Goal: Task Accomplishment & Management: Manage account settings

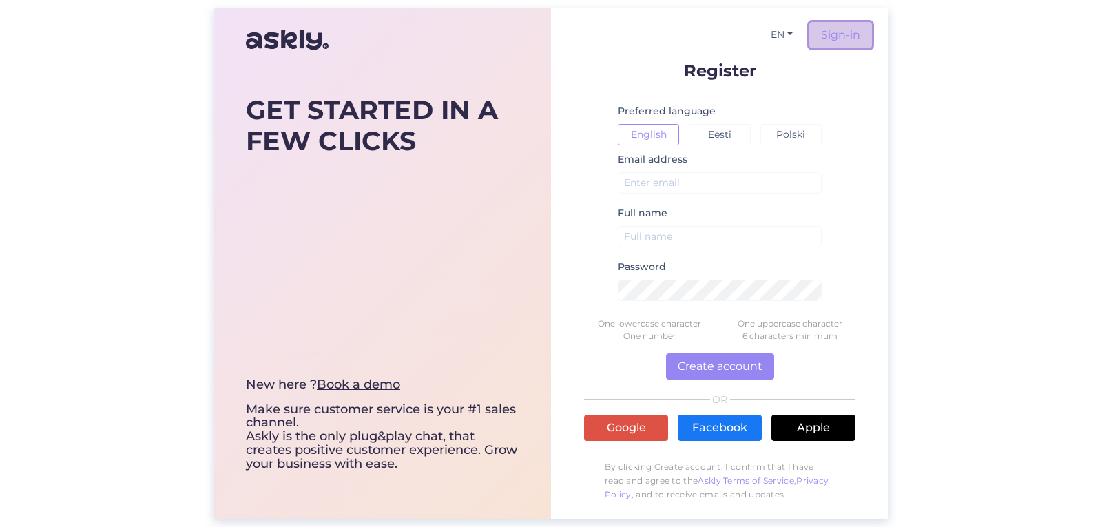
click at [837, 32] on link "Sign-in" at bounding box center [841, 35] width 63 height 26
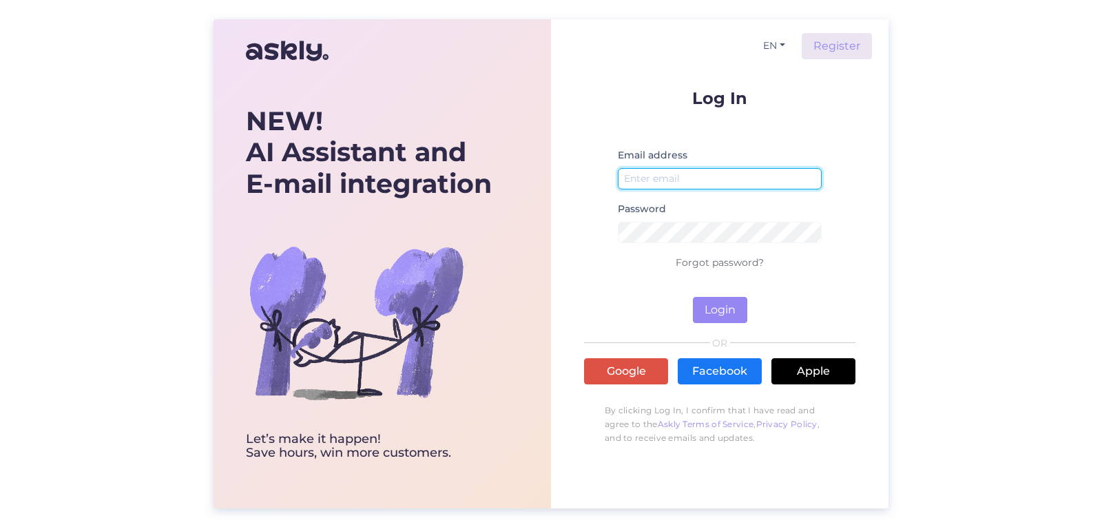
click at [667, 187] on input "email" at bounding box center [720, 178] width 204 height 21
type input "[PERSON_NAME]"
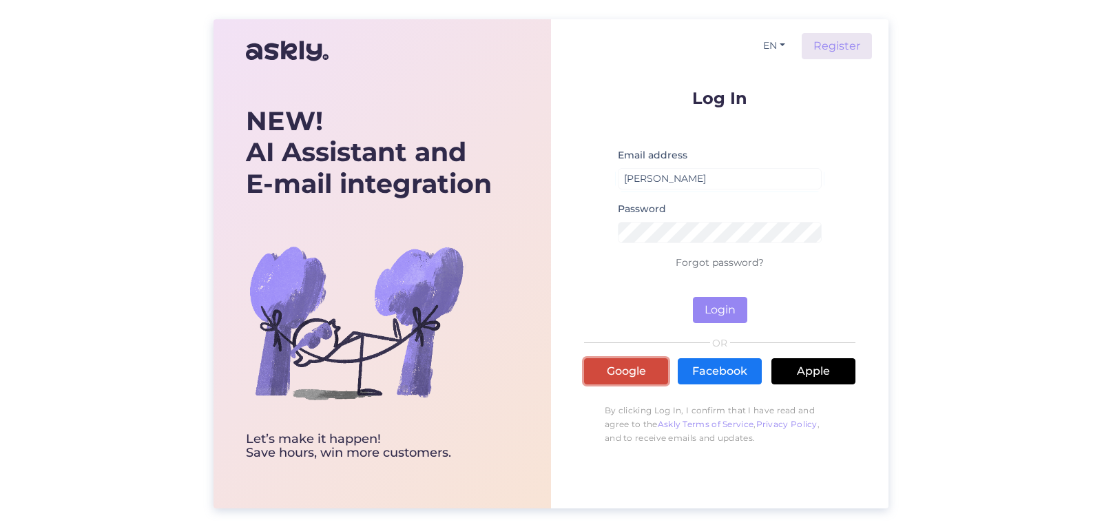
click at [633, 369] on link "Google" at bounding box center [626, 371] width 84 height 26
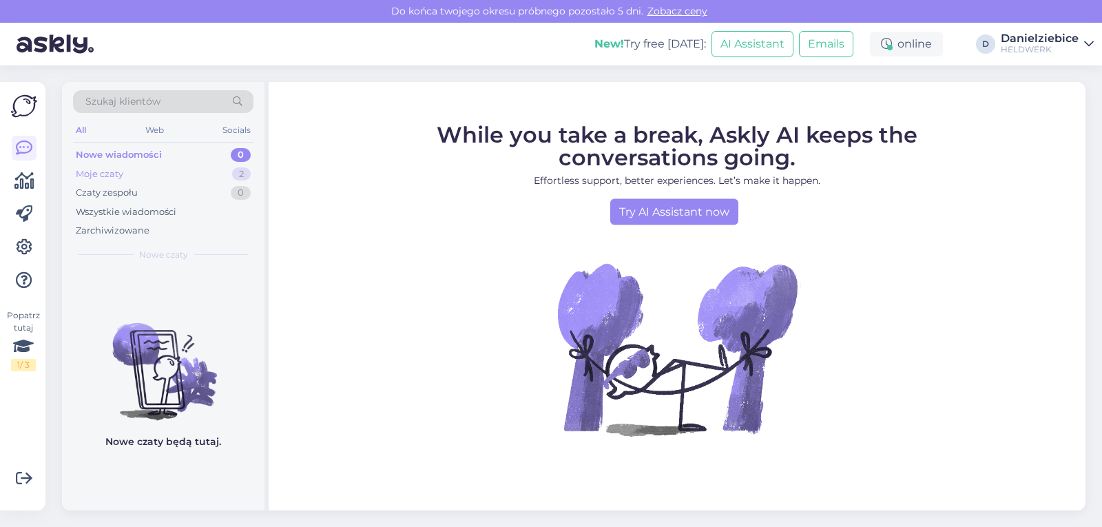
click at [137, 171] on div "Moje czaty 2" at bounding box center [163, 174] width 181 height 19
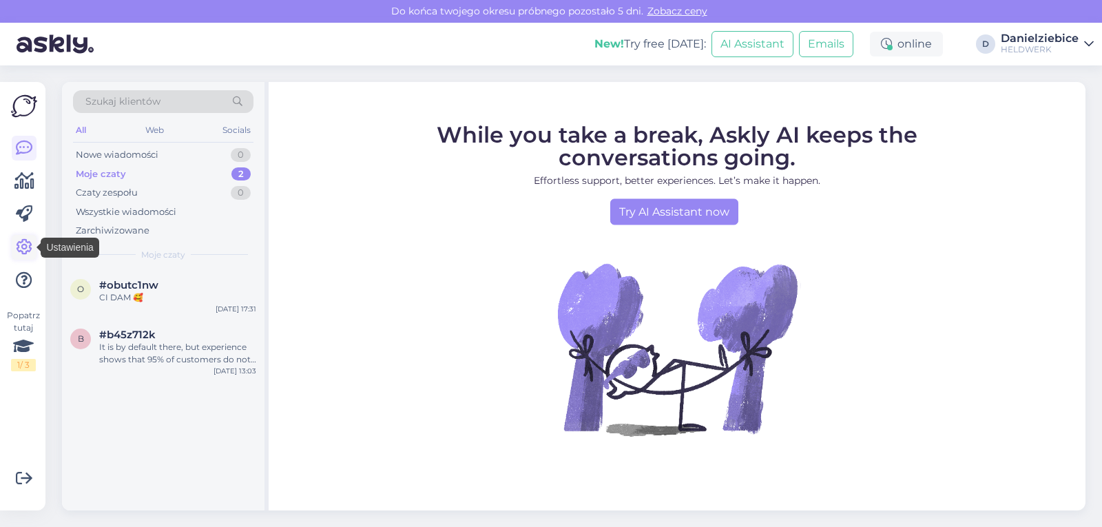
click at [24, 250] on icon at bounding box center [24, 247] width 17 height 17
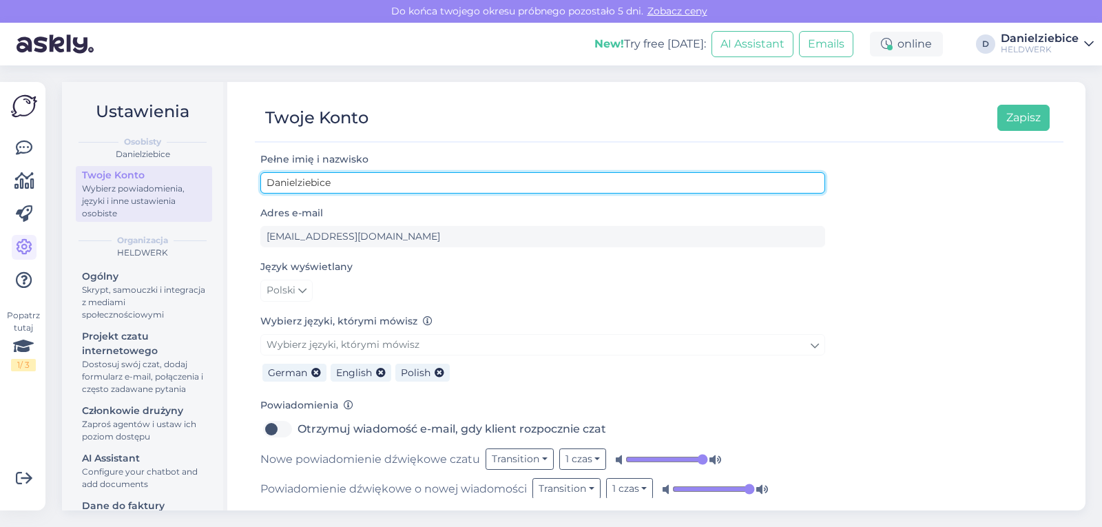
drag, startPoint x: 362, startPoint y: 180, endPoint x: 230, endPoint y: 187, distance: 131.8
click at [230, 187] on div "Ustawienia Osobisty Danielziebice Twoje Konto Wybierz powiadomienia, języki i i…" at bounding box center [574, 296] width 1024 height 429
type input "[PERSON_NAME]"
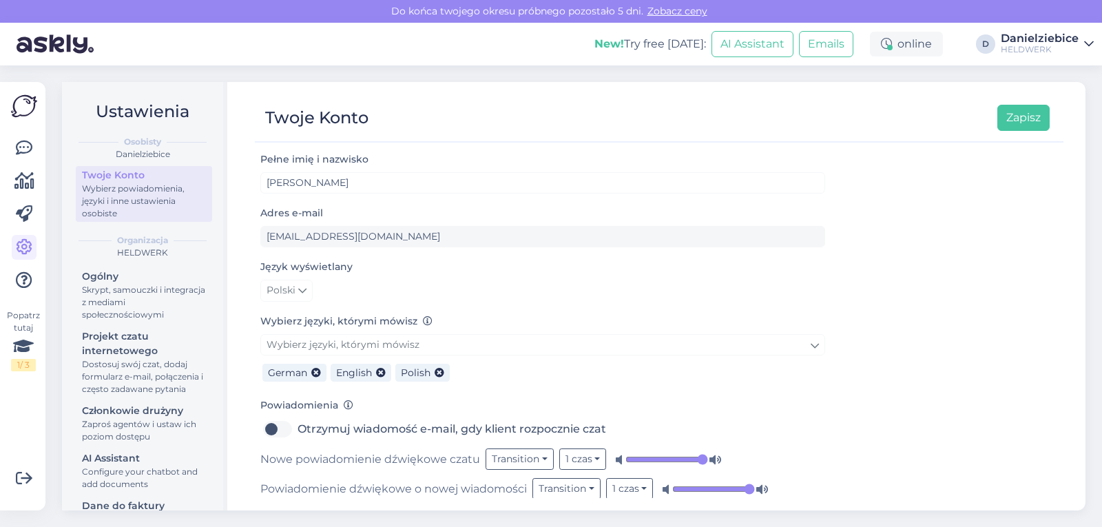
drag, startPoint x: 413, startPoint y: 373, endPoint x: 313, endPoint y: 364, distance: 101.0
click at [313, 364] on div "German English Polish" at bounding box center [542, 371] width 565 height 30
click at [1029, 121] on button "Zapisz" at bounding box center [1024, 118] width 52 height 26
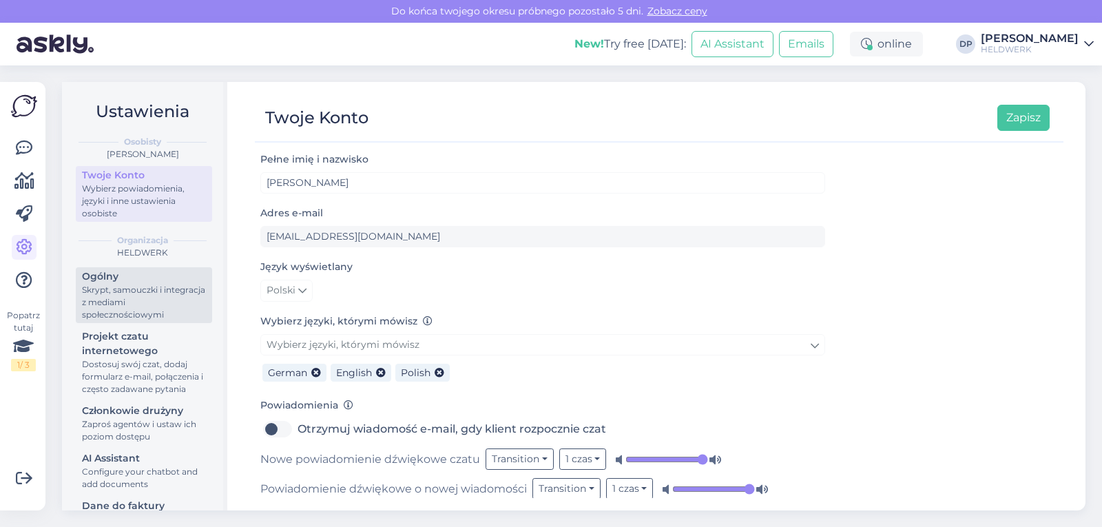
click at [132, 307] on div "Skrypt, samouczki i integracja z mediami społecznościowymi" at bounding box center [144, 302] width 124 height 37
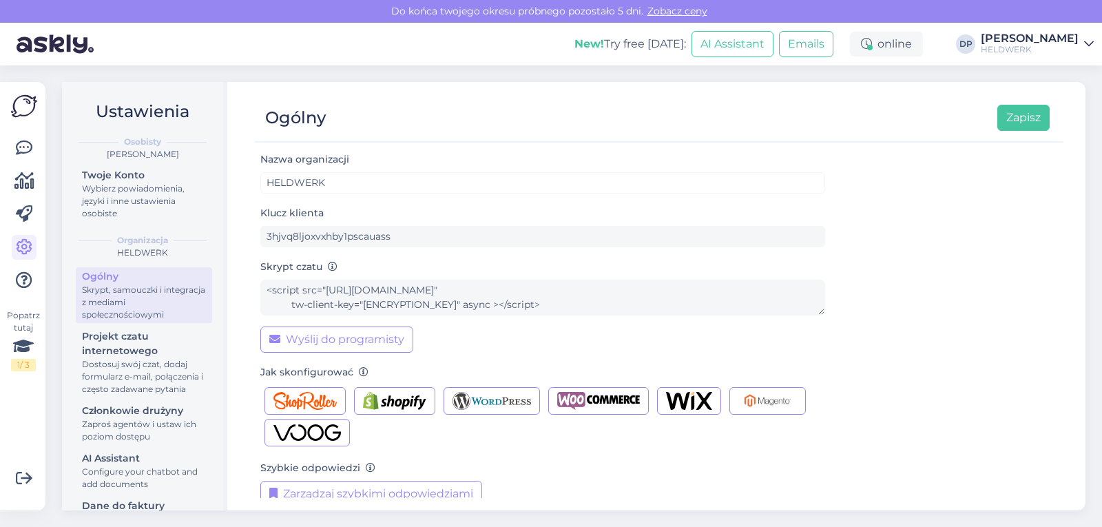
scroll to position [137, 0]
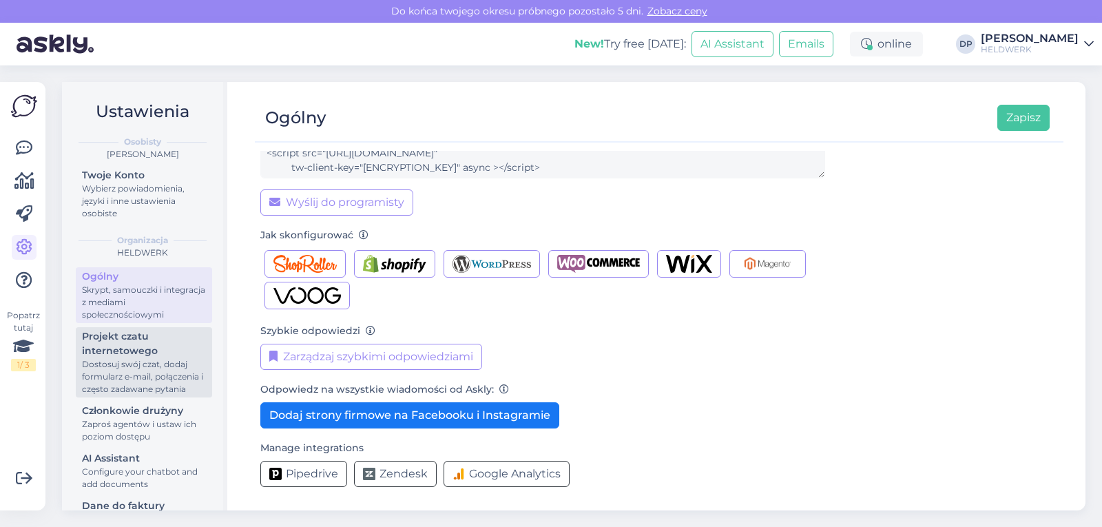
click at [130, 392] on div "Dostosuj swój czat, dodaj formularz e-mail, połączenia i często zadawane pytania" at bounding box center [144, 376] width 124 height 37
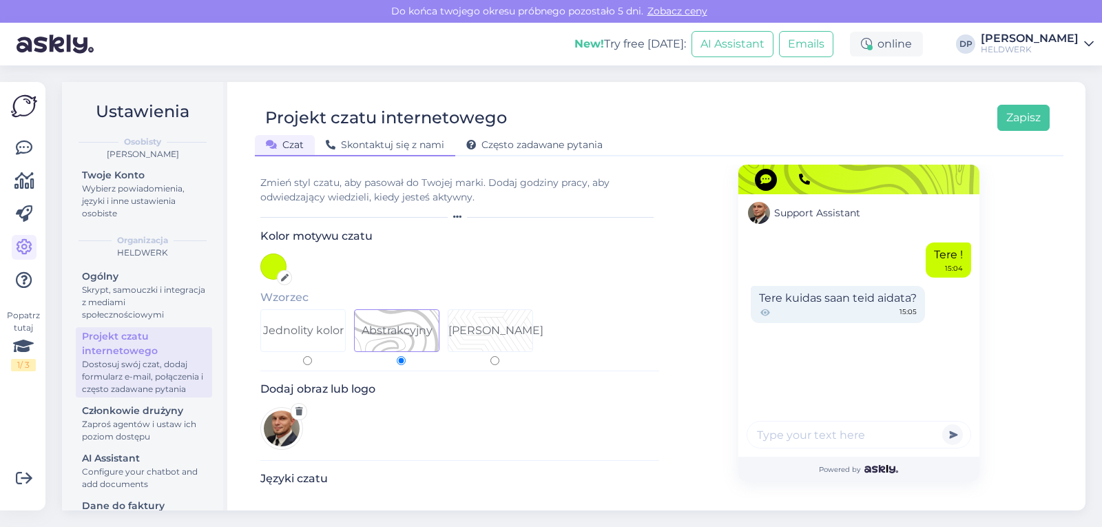
click at [412, 148] on span "Skontaktuj się z nami" at bounding box center [385, 144] width 119 height 12
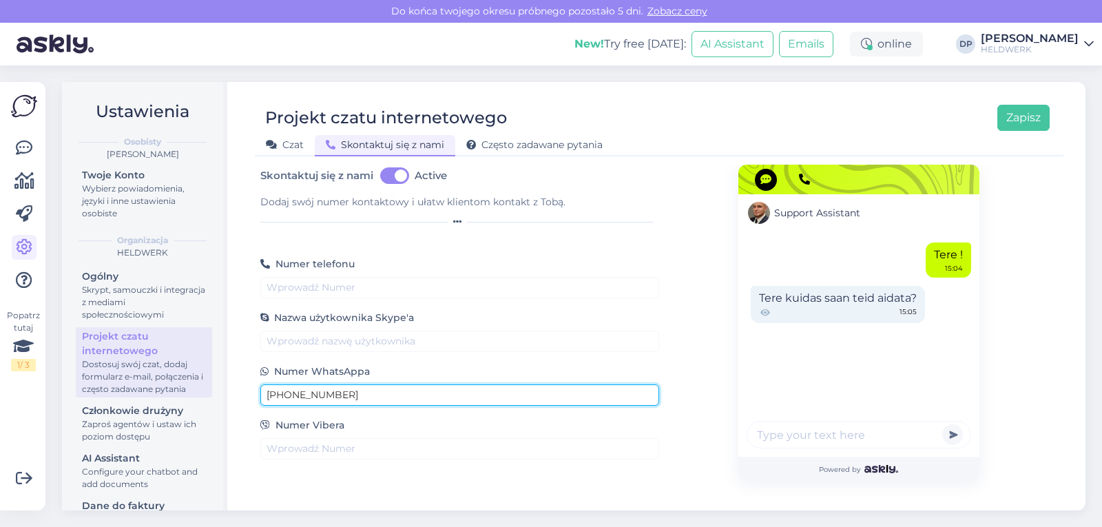
drag, startPoint x: 370, startPoint y: 393, endPoint x: 278, endPoint y: 402, distance: 92.1
click at [278, 402] on input "[PHONE_NUMBER]" at bounding box center [459, 394] width 399 height 21
type input "[PHONE_NUMBER]"
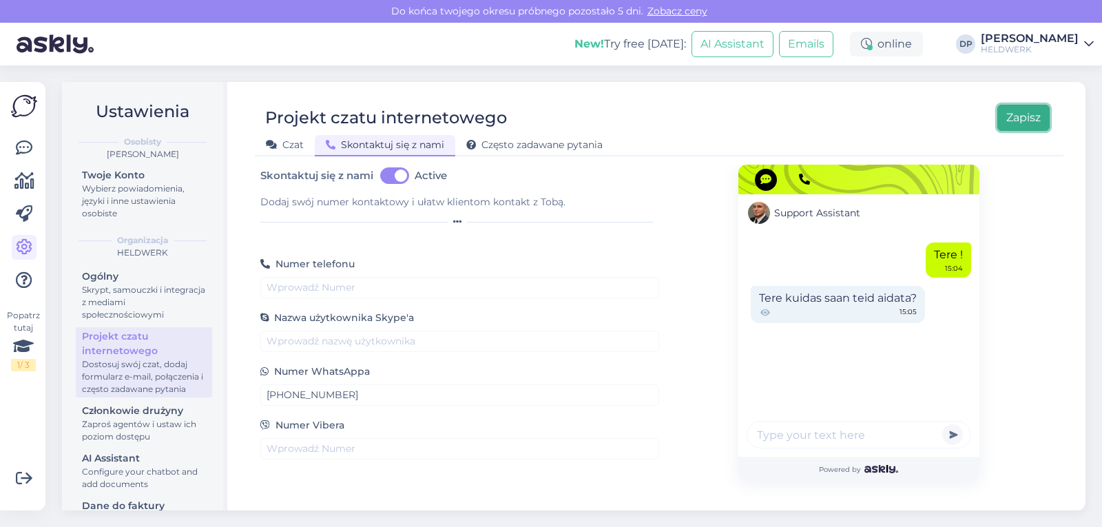
click at [1029, 127] on button "Zapisz" at bounding box center [1024, 118] width 52 height 26
click at [1024, 114] on button "Zapisz" at bounding box center [1024, 118] width 52 height 26
click at [293, 160] on div "Projekt czatu internetowego Zapisz Czat Skontaktuj się z nami Często zadawane p…" at bounding box center [659, 296] width 853 height 429
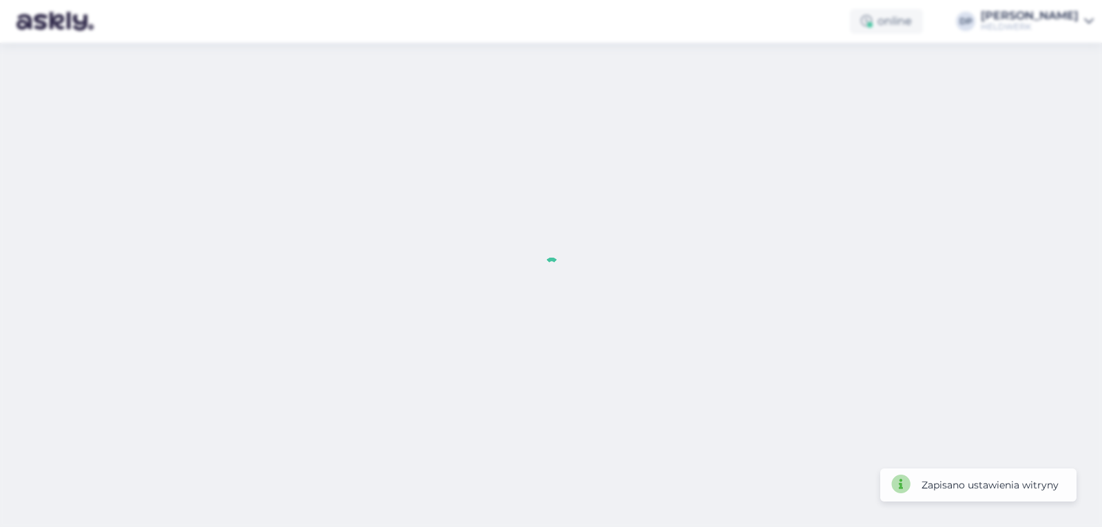
click at [288, 143] on div at bounding box center [551, 263] width 1102 height 527
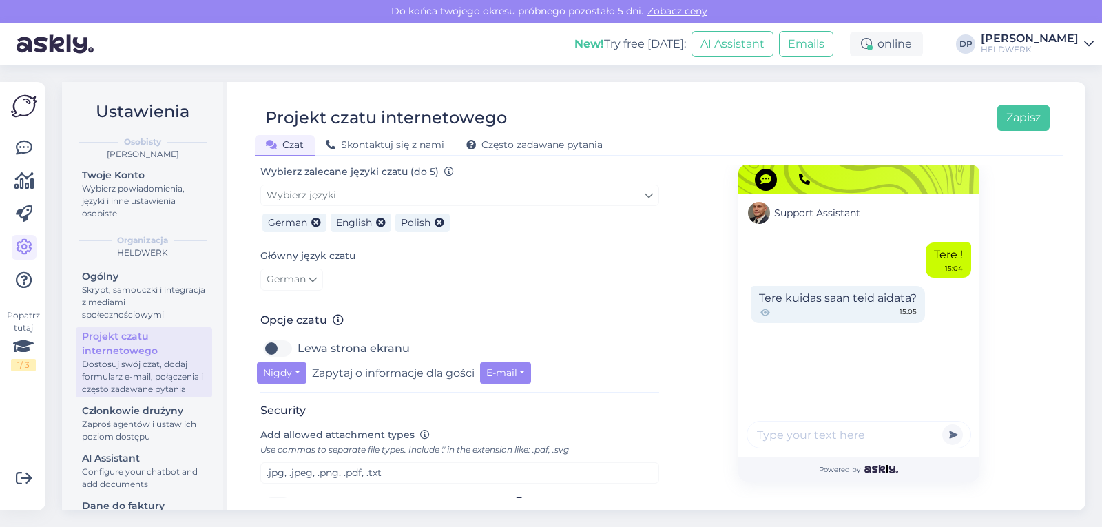
scroll to position [329, 0]
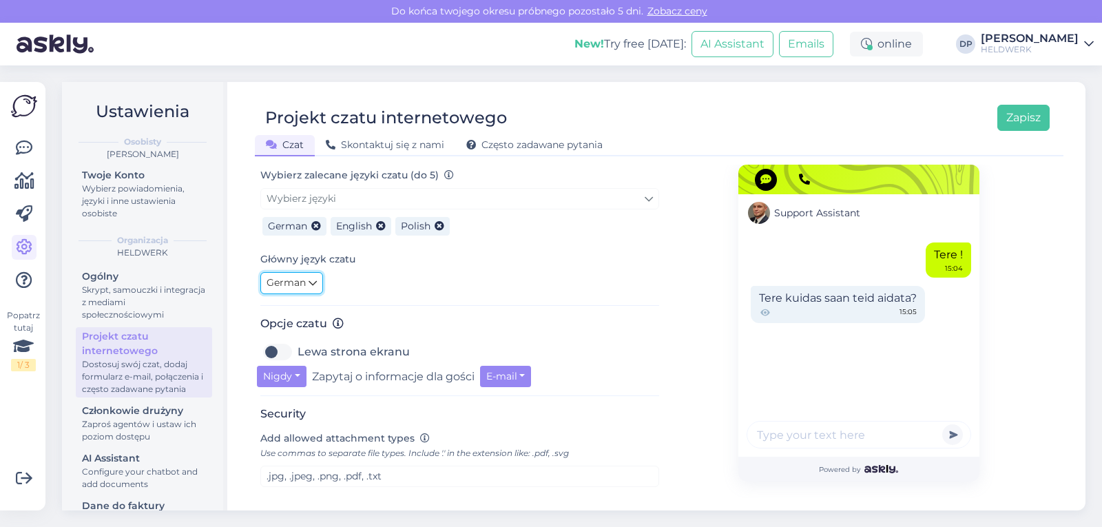
click at [309, 287] on icon at bounding box center [313, 283] width 8 height 15
type input "pol"
click at [313, 339] on link "Polish" at bounding box center [336, 346] width 152 height 22
click at [520, 375] on button "E-mail" at bounding box center [506, 376] width 52 height 21
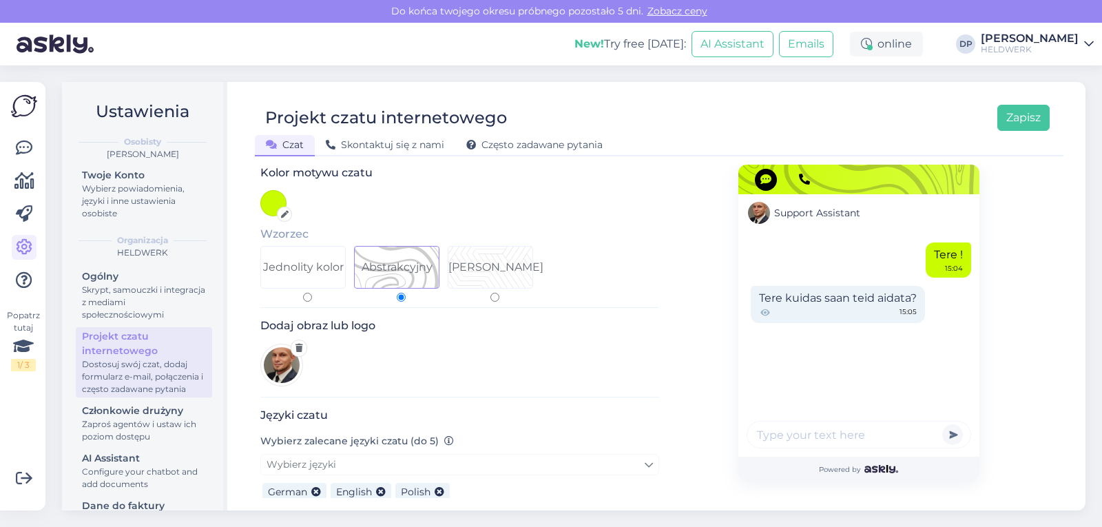
scroll to position [0, 0]
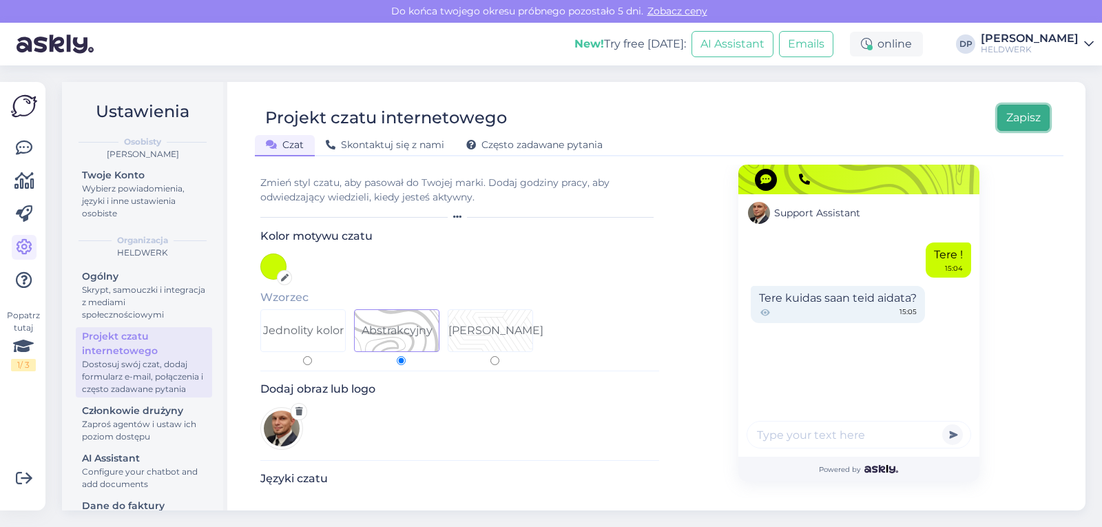
click at [1021, 108] on button "Zapisz" at bounding box center [1024, 118] width 52 height 26
click at [562, 145] on span "Często zadawane pytania" at bounding box center [534, 144] width 136 height 12
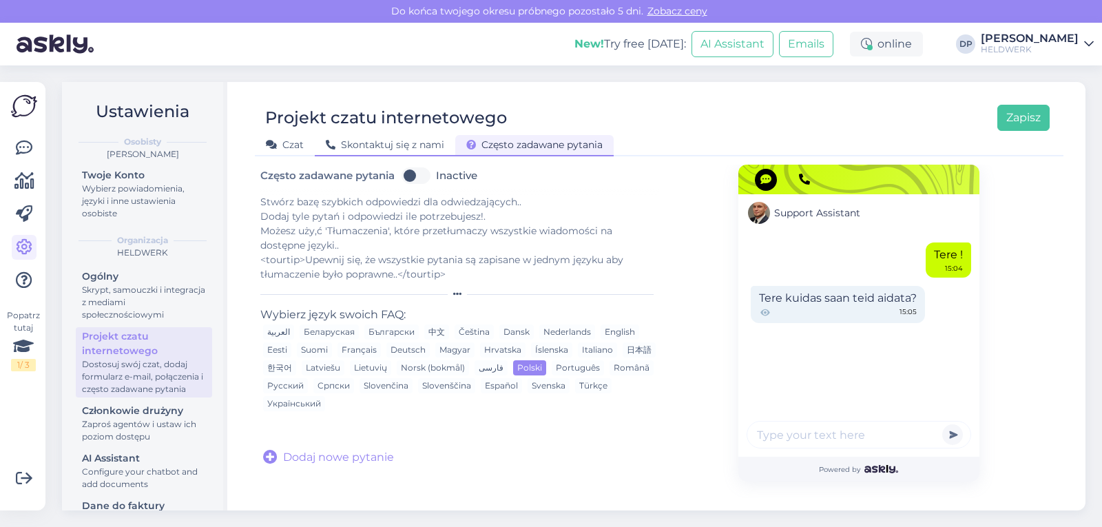
click at [421, 150] on span "Skontaktuj się z nami" at bounding box center [385, 144] width 119 height 12
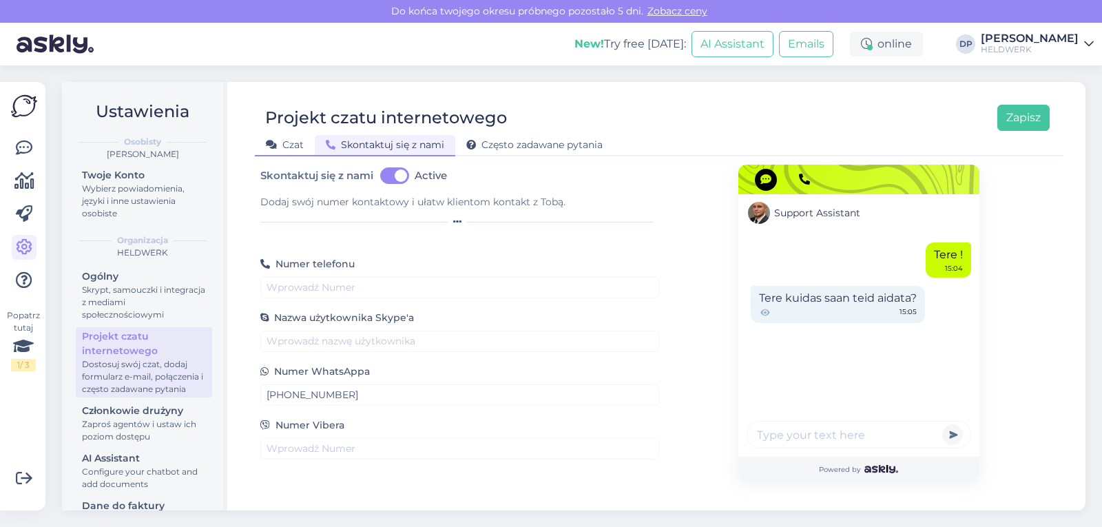
click at [297, 143] on span "Czat" at bounding box center [285, 144] width 38 height 12
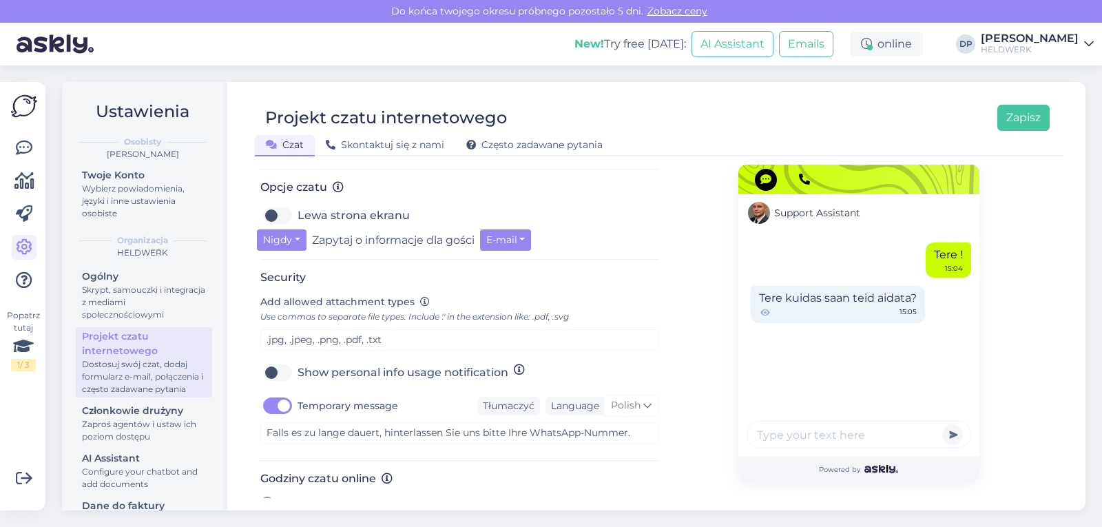
scroll to position [480, 0]
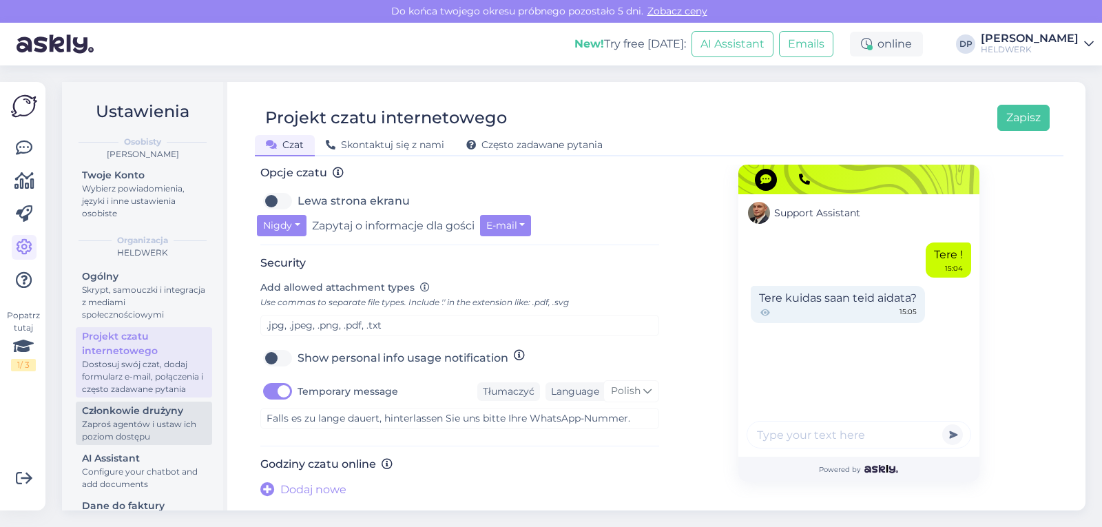
click at [138, 443] on div "Zaproś agentów i ustaw ich poziom dostępu" at bounding box center [144, 430] width 124 height 25
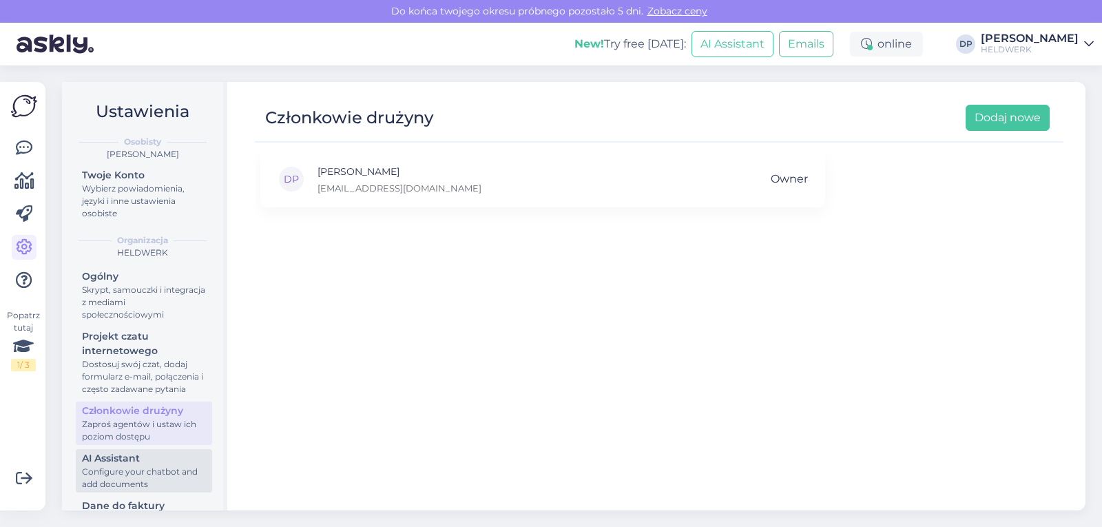
click at [146, 466] on div "AI Assistant" at bounding box center [144, 458] width 124 height 14
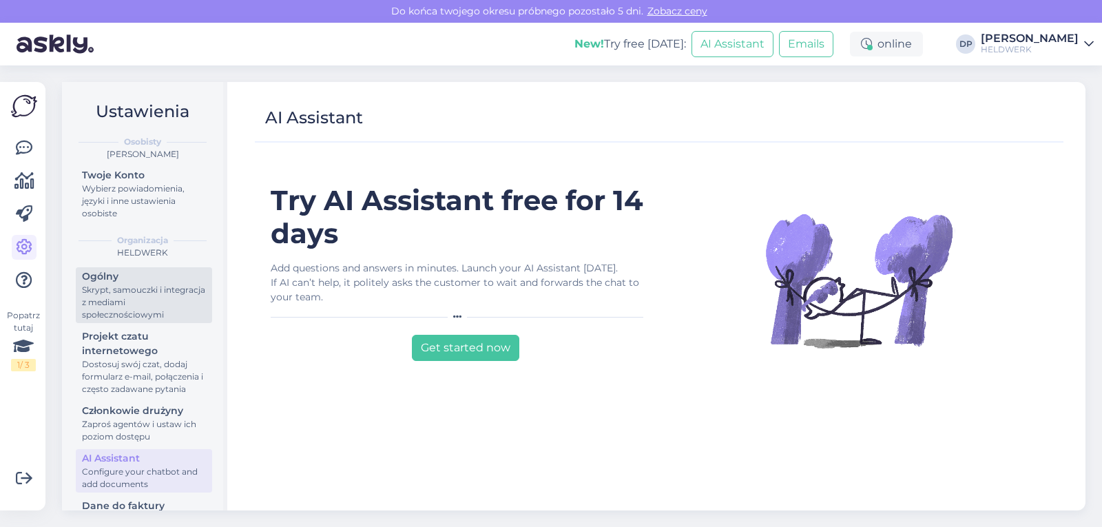
click at [121, 305] on div "Skrypt, samouczki i integracja z mediami społecznościowymi" at bounding box center [144, 302] width 124 height 37
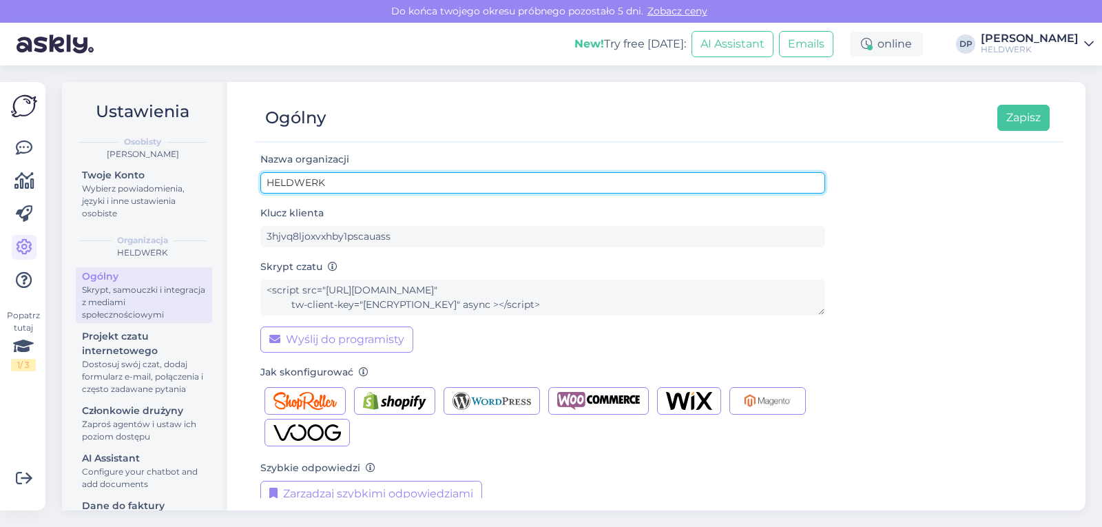
drag, startPoint x: 341, startPoint y: 183, endPoint x: 216, endPoint y: 176, distance: 124.9
click at [216, 176] on div "Ustawienia Osobisty [PERSON_NAME] Twoje Konto Wybierz powiadomienia, języki i i…" at bounding box center [574, 296] width 1024 height 429
type input "HEROWEB"
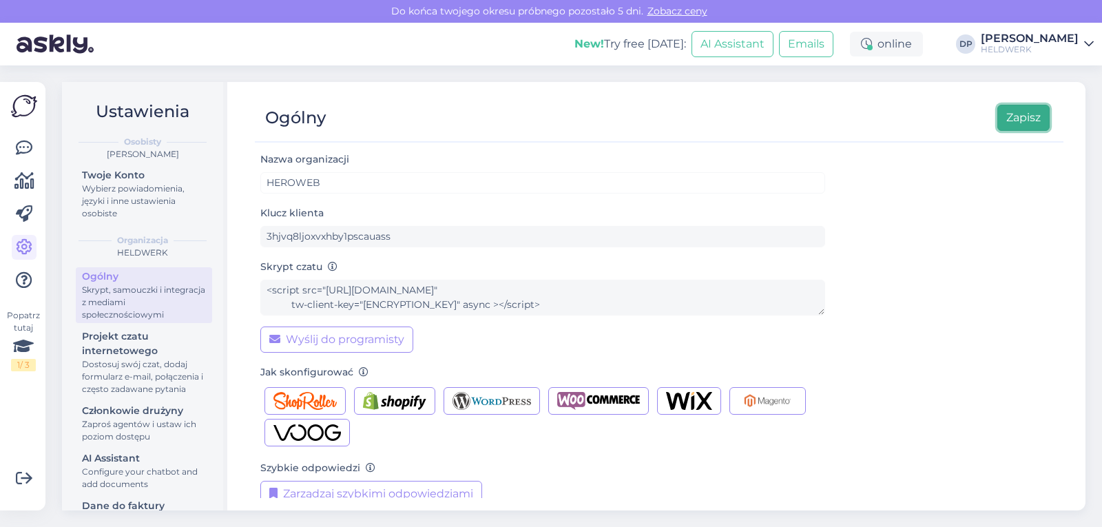
click at [1018, 116] on button "Zapisz" at bounding box center [1024, 118] width 52 height 26
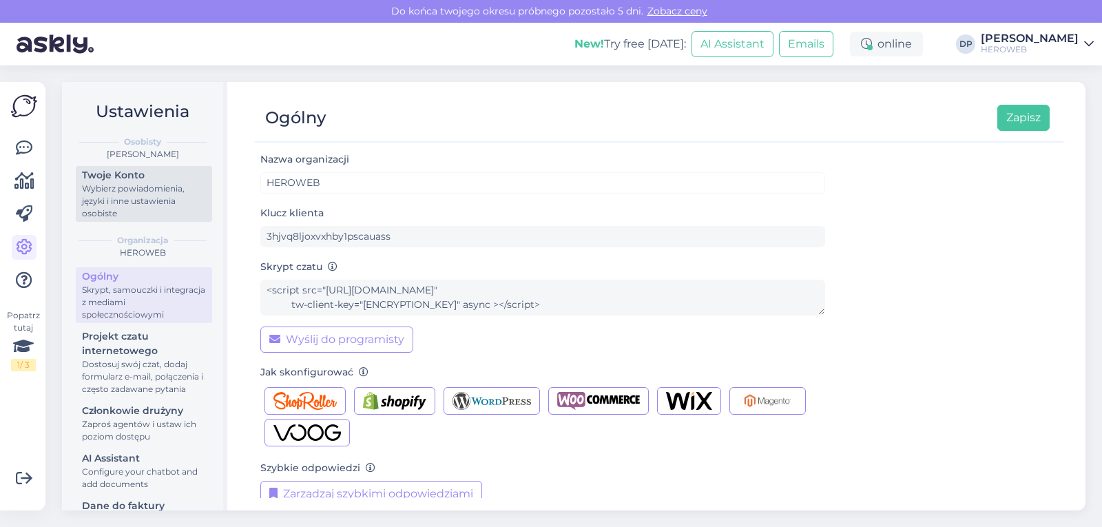
click at [141, 202] on div "Wybierz powiadomienia, języki i inne ustawienia osobiste" at bounding box center [144, 201] width 124 height 37
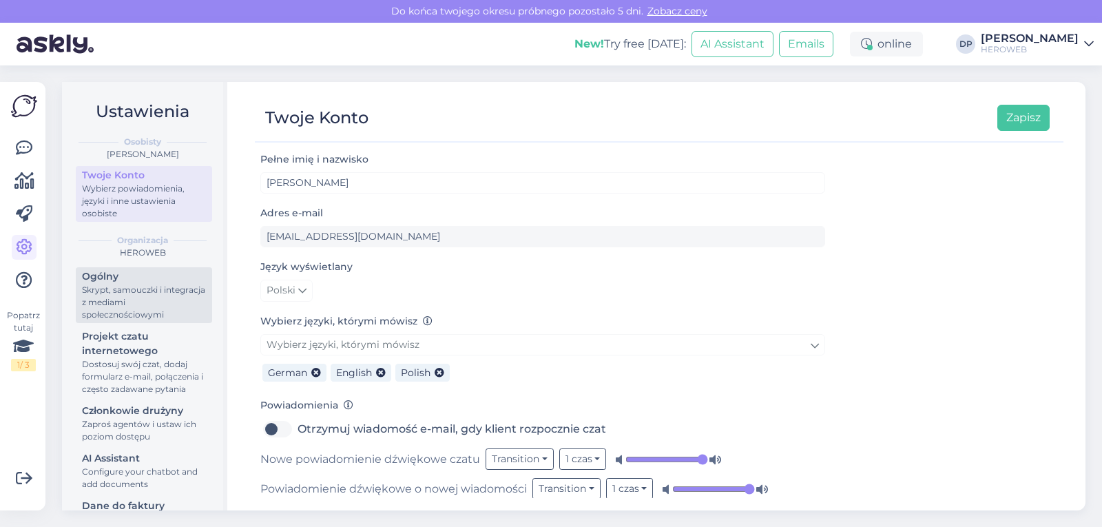
click at [140, 294] on div "Skrypt, samouczki i integracja z mediami społecznościowymi" at bounding box center [144, 302] width 124 height 37
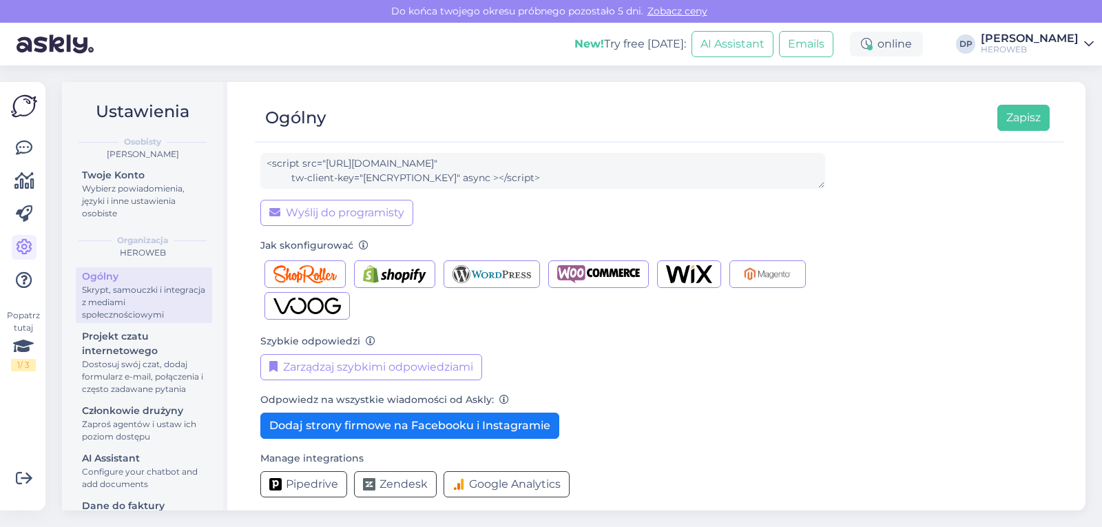
scroll to position [137, 0]
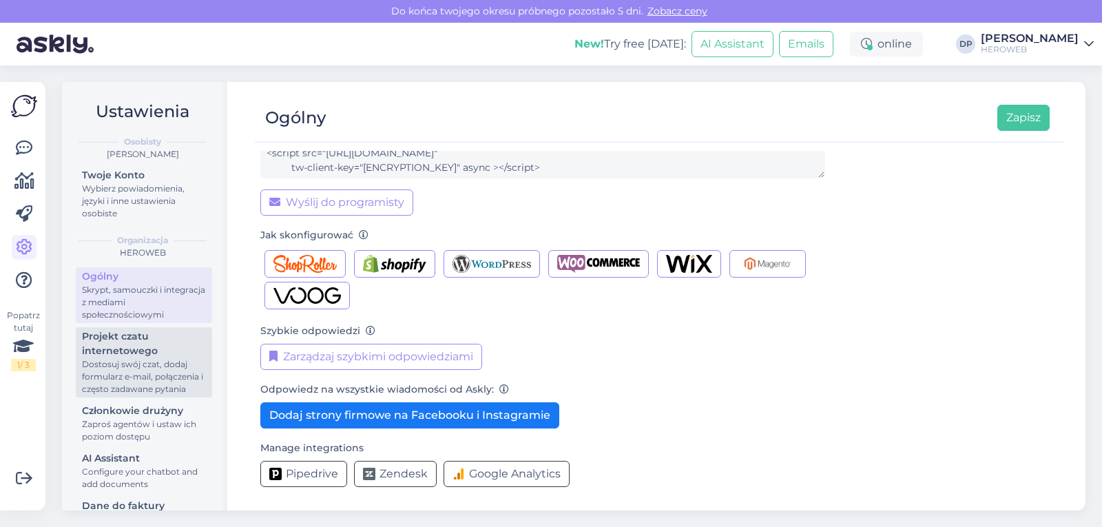
click at [158, 328] on link "Projekt czatu internetowego Dostosuj swój czat, dodaj formularz e-mail, połącze…" at bounding box center [144, 362] width 136 height 70
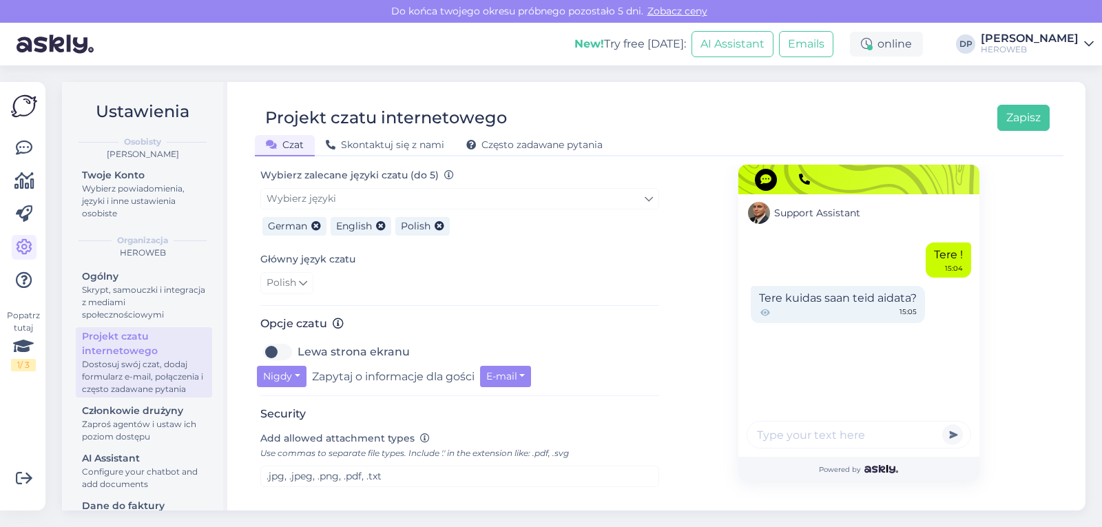
scroll to position [335, 0]
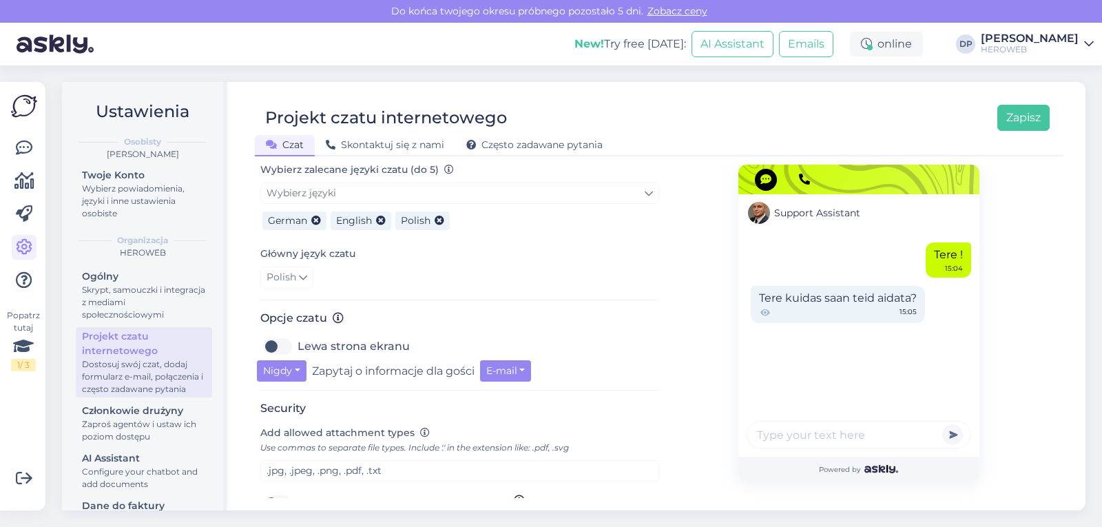
click at [1102, 351] on div "Ustawienia Osobisty [PERSON_NAME] Twoje Konto Wybierz powiadomienia, języki i i…" at bounding box center [578, 296] width 1049 height 462
click at [401, 144] on span "Skontaktuj się z nami" at bounding box center [385, 144] width 119 height 12
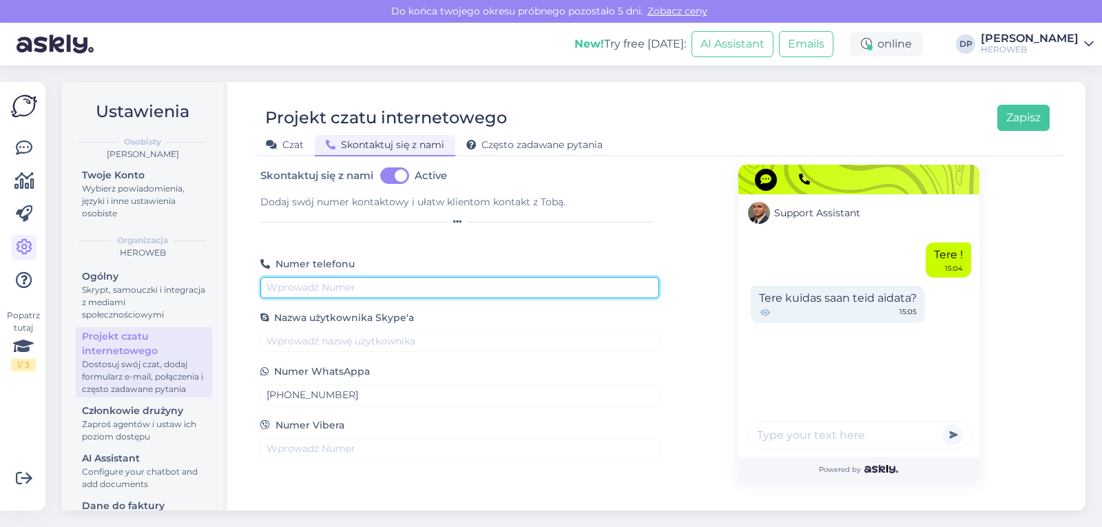
click at [356, 291] on input "text" at bounding box center [459, 287] width 399 height 21
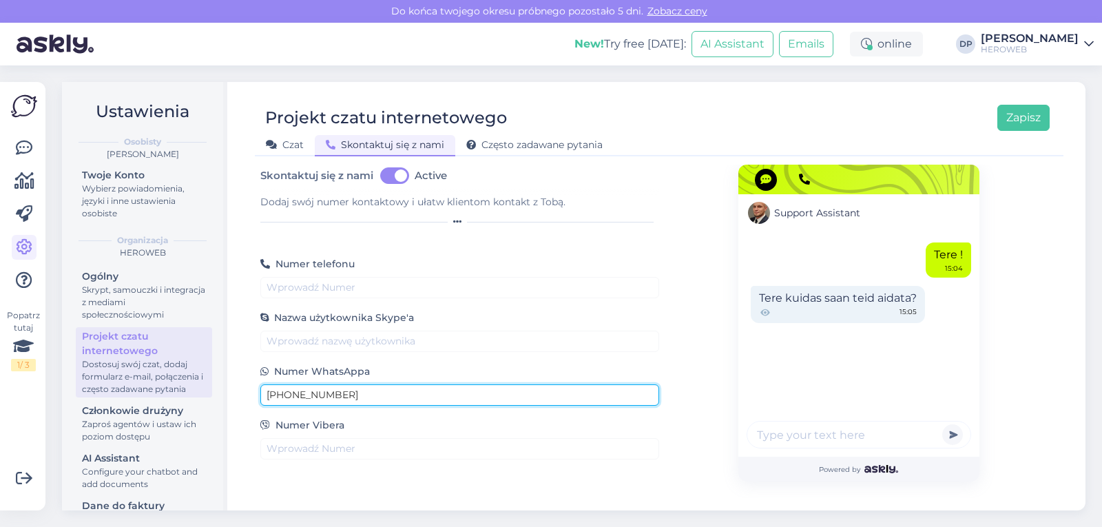
drag, startPoint x: 381, startPoint y: 393, endPoint x: 225, endPoint y: 400, distance: 155.8
click at [225, 400] on div "Ustawienia Osobisty [PERSON_NAME] Twoje Konto Wybierz powiadomienia, języki i i…" at bounding box center [574, 296] width 1024 height 429
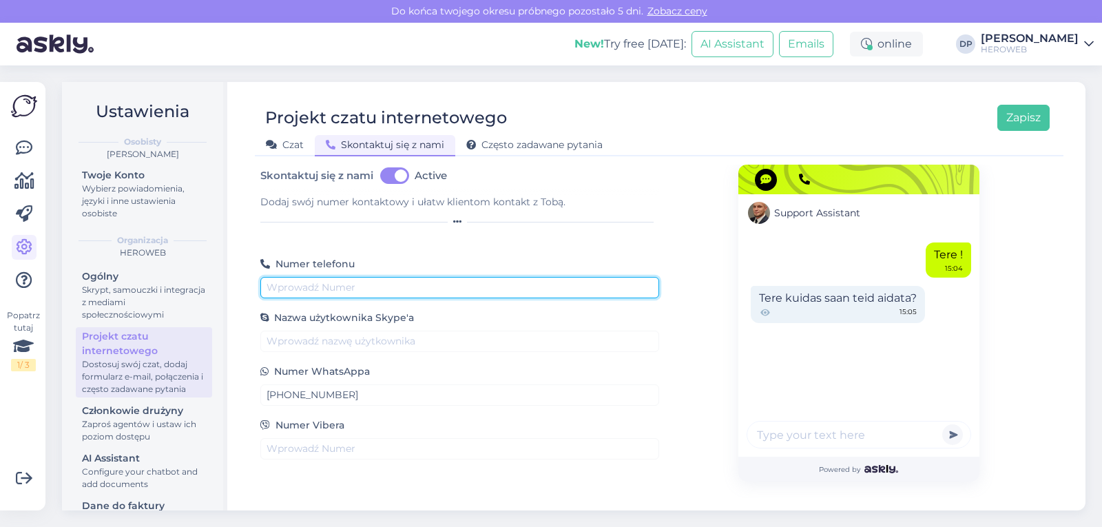
click at [293, 293] on input "text" at bounding box center [459, 287] width 399 height 21
paste input "[PHONE_NUMBER]"
type input "[PHONE_NUMBER]"
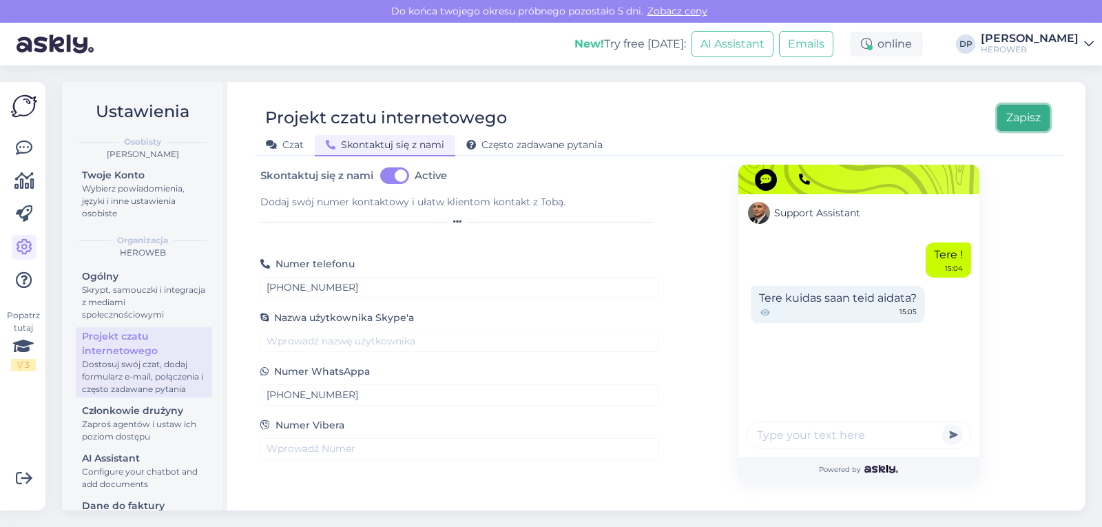
click at [1014, 110] on button "Zapisz" at bounding box center [1024, 118] width 52 height 26
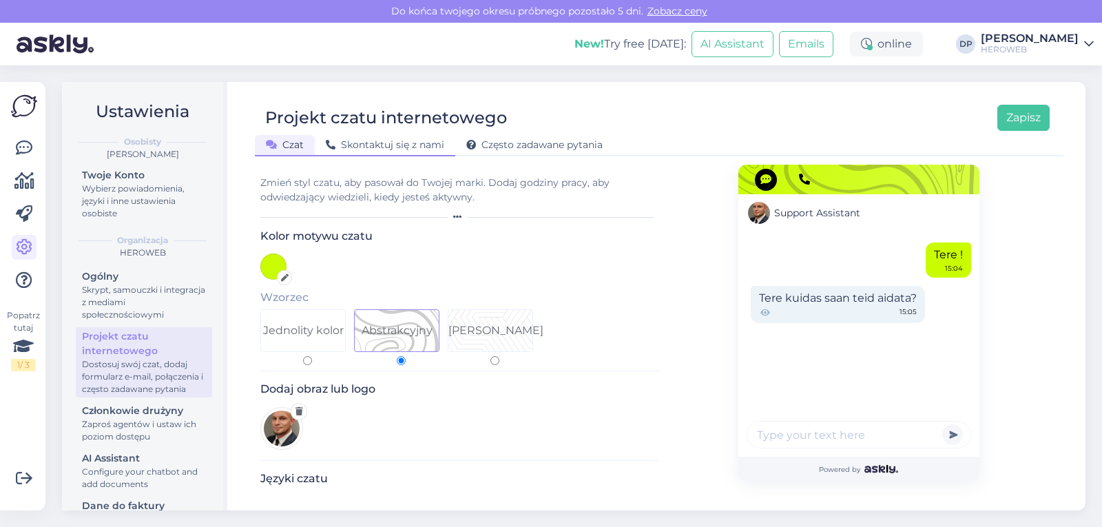
click at [413, 145] on span "Skontaktuj się z nami" at bounding box center [385, 144] width 119 height 12
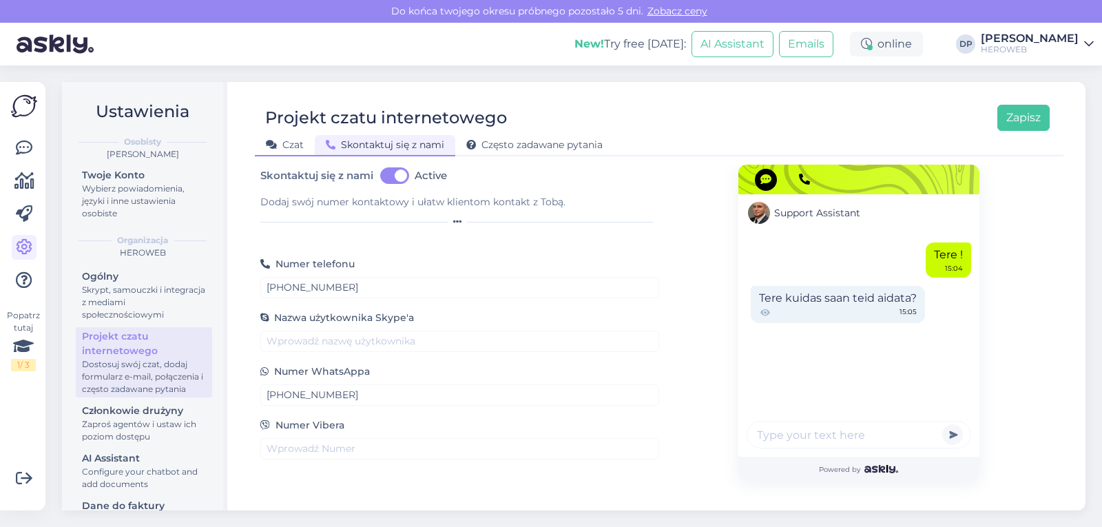
click at [293, 141] on span "Czat" at bounding box center [285, 144] width 38 height 12
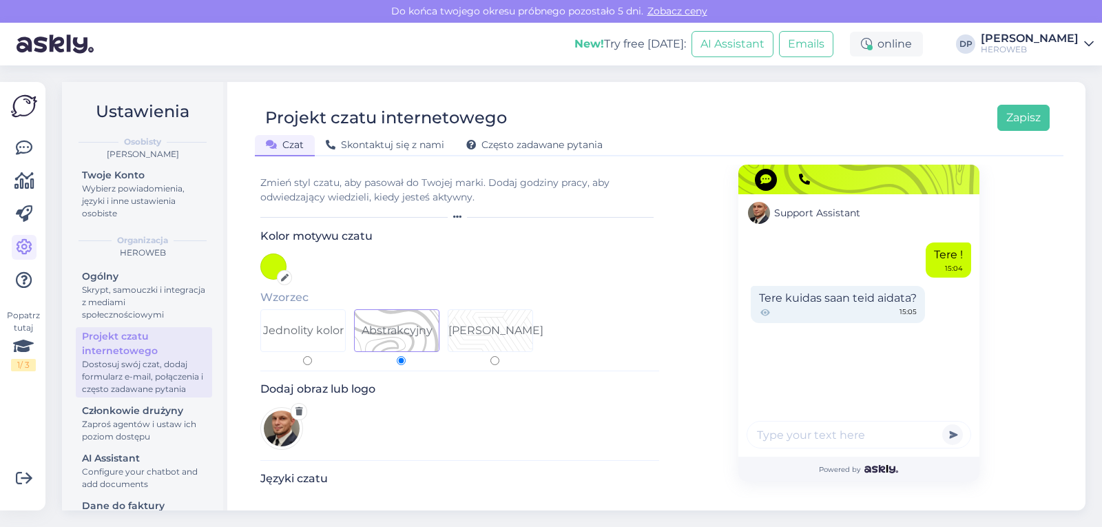
click at [276, 298] on h5 "Wzorzec" at bounding box center [459, 297] width 399 height 13
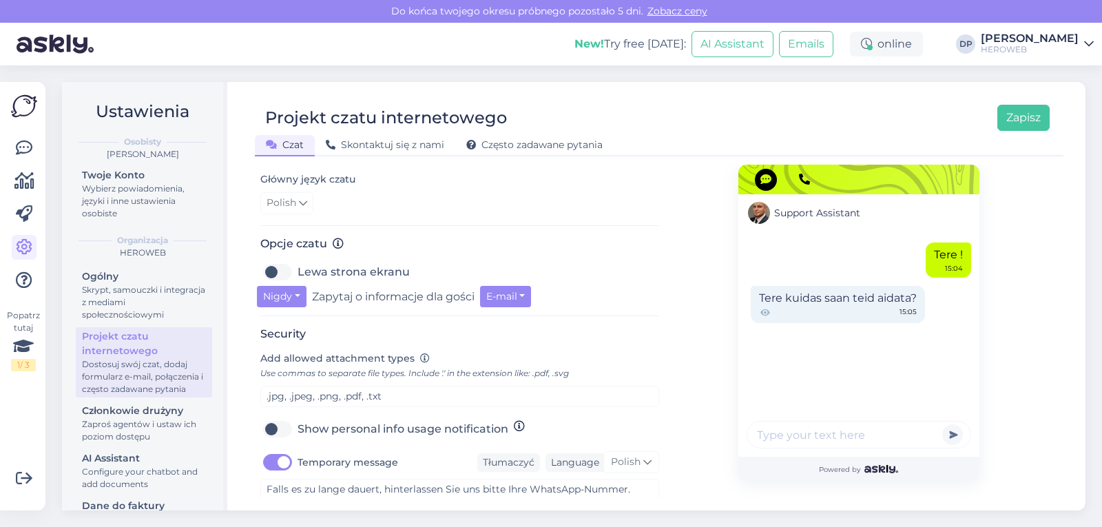
scroll to position [480, 0]
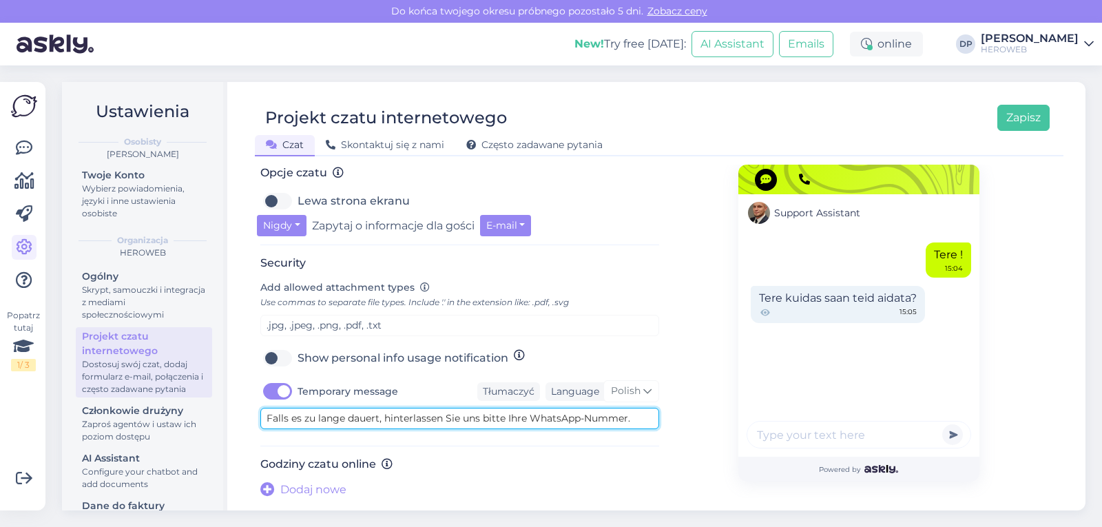
click at [476, 421] on textarea "Falls es zu lange dauert, hinterlassen Sie uns bitte Ihre WhatsApp-Nummer." at bounding box center [459, 418] width 399 height 21
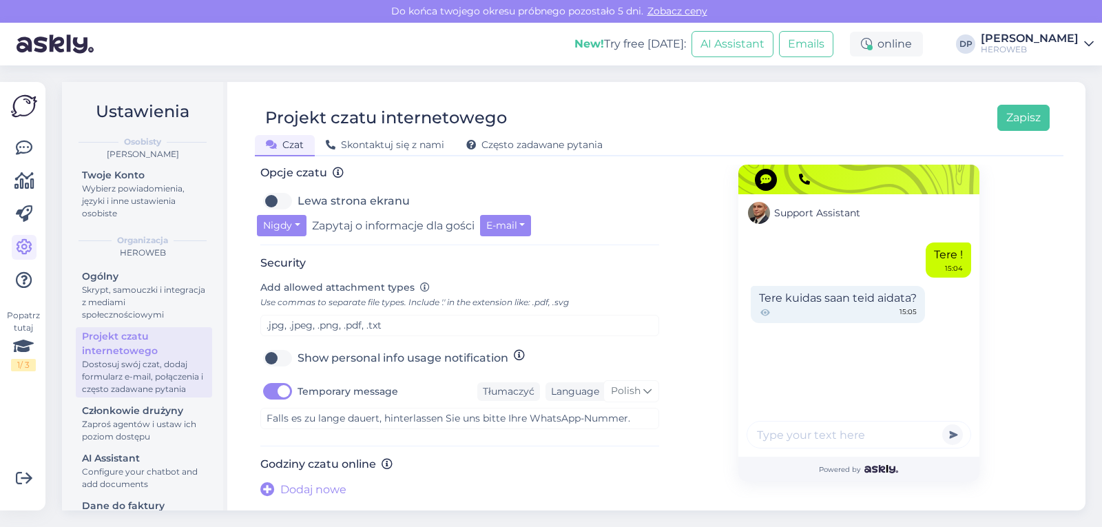
click at [298, 391] on label "Temporary message" at bounding box center [348, 391] width 101 height 22
click at [282, 391] on input "Temporary message" at bounding box center [277, 391] width 34 height 22
click at [298, 391] on label "Temporary message" at bounding box center [348, 391] width 101 height 22
click at [282, 391] on input "Temporary message" at bounding box center [277, 391] width 34 height 22
checkbox input "true"
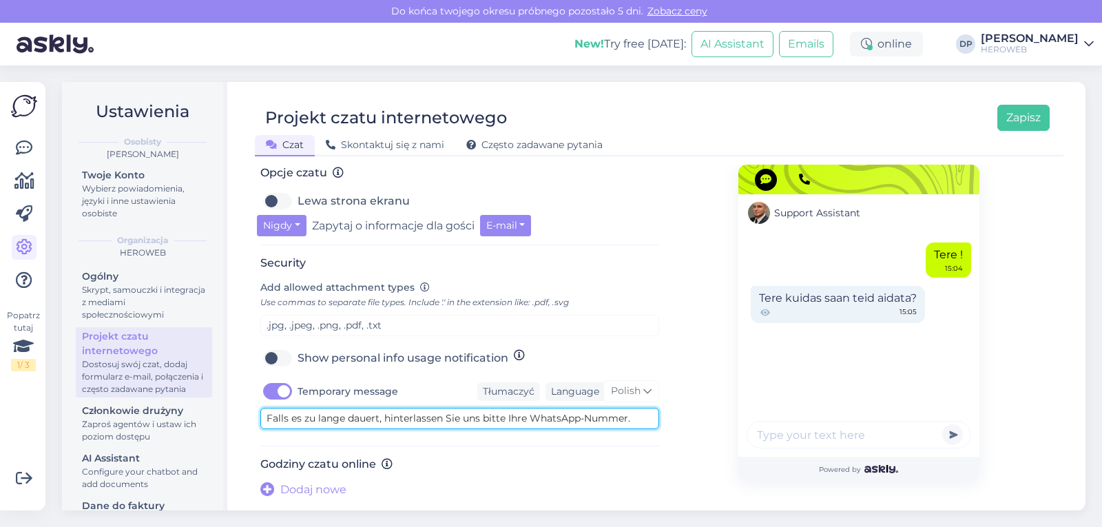
drag, startPoint x: 630, startPoint y: 417, endPoint x: 245, endPoint y: 389, distance: 386.2
click at [245, 389] on div "Projekt czatu internetowego Zapisz Czat Skontaktuj się z nami Często zadawane p…" at bounding box center [659, 296] width 853 height 429
drag, startPoint x: 472, startPoint y: 418, endPoint x: 442, endPoint y: 420, distance: 30.4
click at [442, 420] on textarea "Jeśli czekasz zbyt długo napisz swój telefon na czacie a skontaktujemy się z To…" at bounding box center [459, 418] width 399 height 21
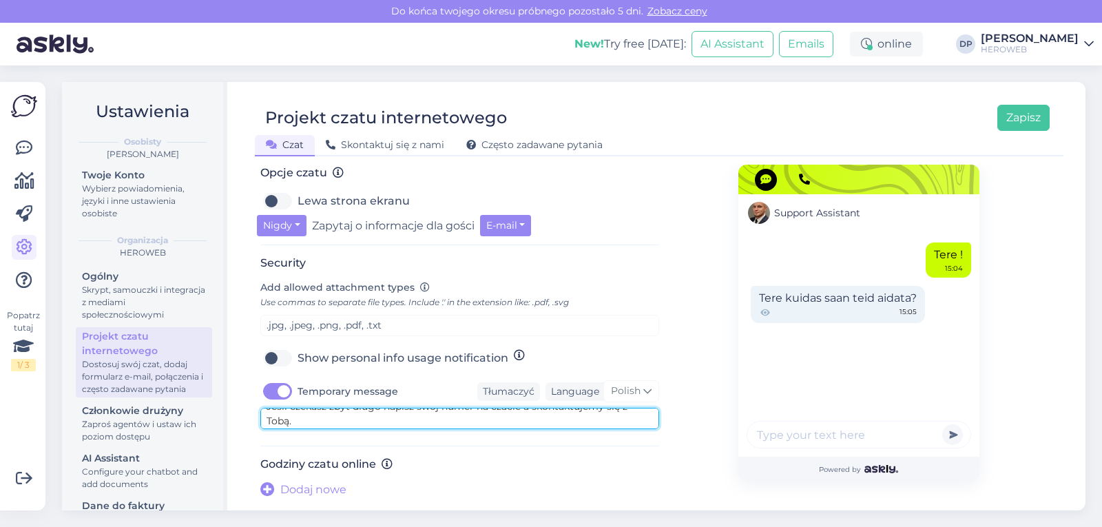
scroll to position [14, 0]
type textarea "Jeśli czekasz zbyt długo napisz swój numer na czacie a skontaktujemy się z Tobą."
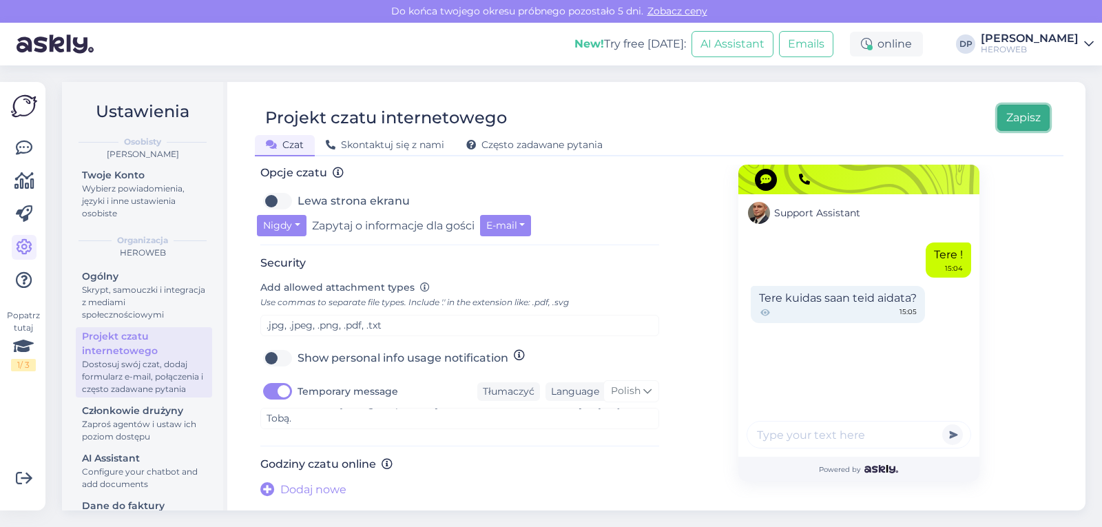
click at [1040, 116] on button "Zapisz" at bounding box center [1024, 118] width 52 height 26
click at [1031, 117] on button "Zapisz" at bounding box center [1024, 118] width 52 height 26
